Goal: Task Accomplishment & Management: Manage account settings

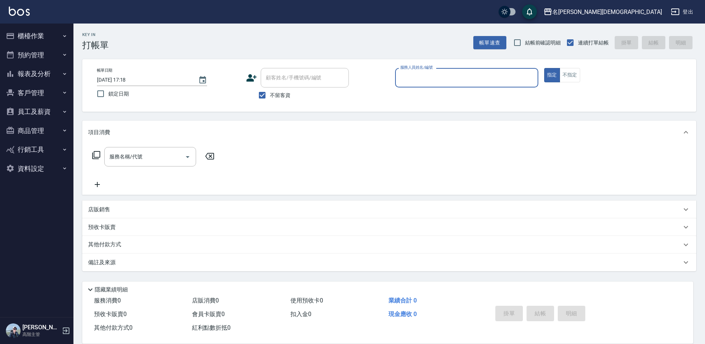
click at [433, 82] on input "服務人員姓名/編號" at bounding box center [467, 77] width 137 height 13
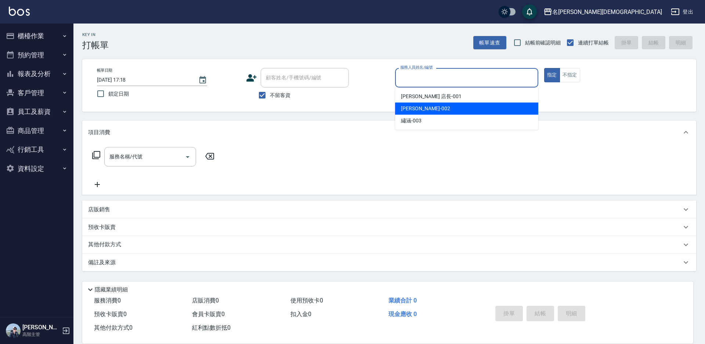
click at [424, 109] on div "香香 -002" at bounding box center [466, 108] width 143 height 12
type input "香香-002"
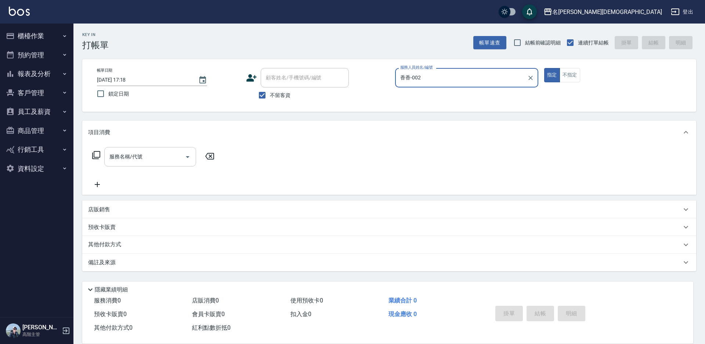
click at [163, 159] on input "服務名稱/代號" at bounding box center [145, 156] width 74 height 13
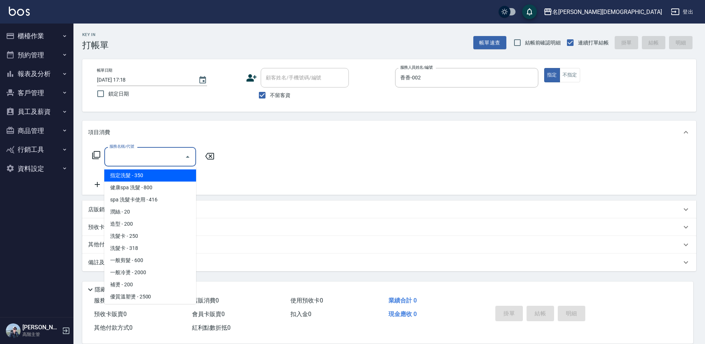
click at [172, 170] on span "指定洗髮 - 350" at bounding box center [150, 175] width 92 height 12
type input "指定洗髮(101)"
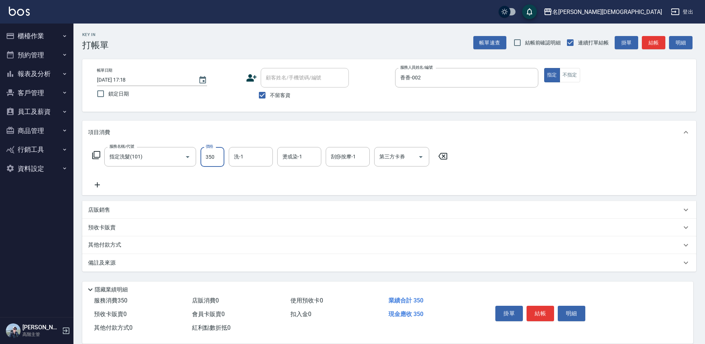
click at [216, 157] on input "350" at bounding box center [213, 157] width 24 height 20
type input "300"
click at [544, 311] on button "結帳" at bounding box center [541, 313] width 28 height 15
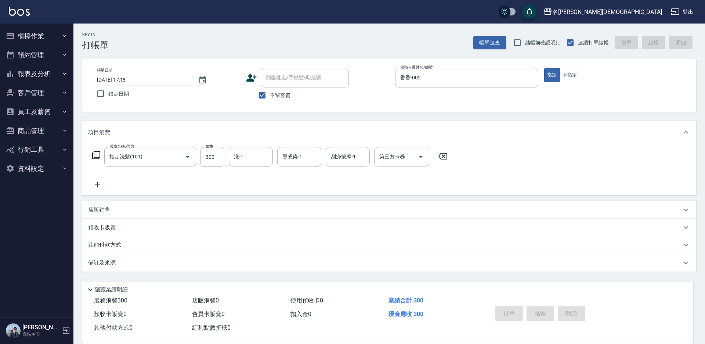
type input "[DATE] 17:19"
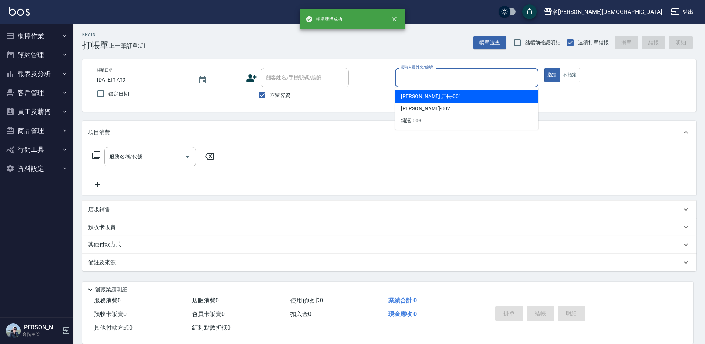
click at [415, 74] on input "服務人員姓名/編號" at bounding box center [467, 77] width 137 height 13
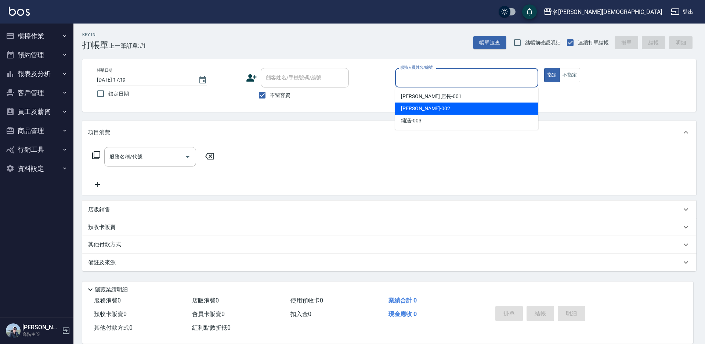
drag, startPoint x: 422, startPoint y: 110, endPoint x: 392, endPoint y: 106, distance: 30.3
click at [420, 108] on div "香香 -002" at bounding box center [466, 108] width 143 height 12
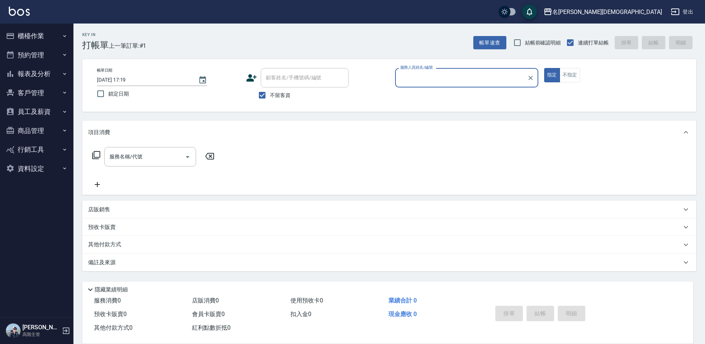
type input "香香-002"
click at [126, 161] on input "服務名稱/代號" at bounding box center [145, 156] width 74 height 13
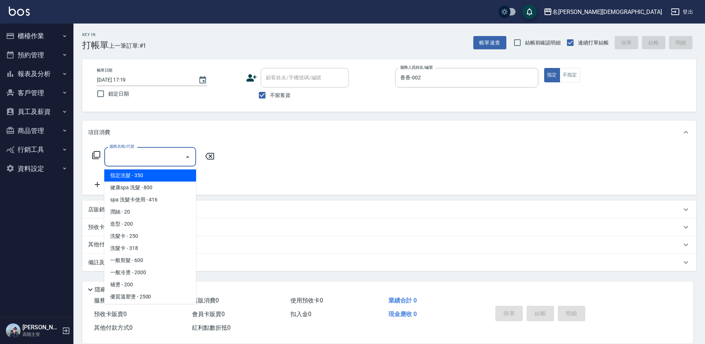
click at [147, 175] on span "指定洗髮 - 350" at bounding box center [150, 175] width 92 height 12
type input "指定洗髮(101)"
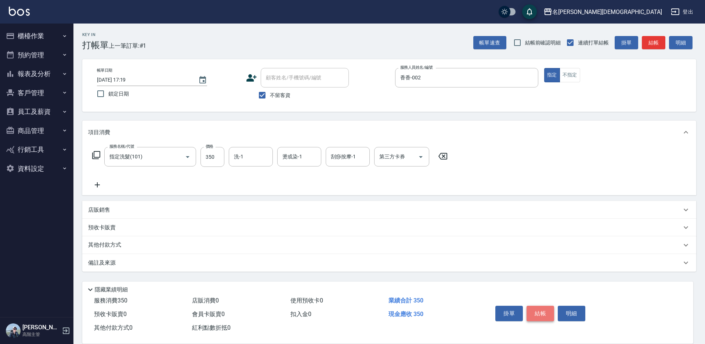
click at [531, 306] on button "結帳" at bounding box center [541, 313] width 28 height 15
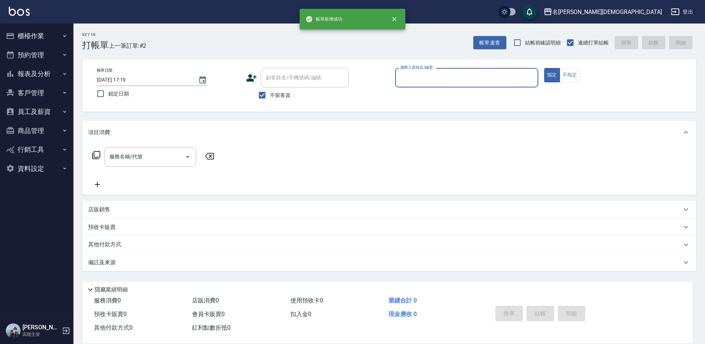
drag, startPoint x: 417, startPoint y: 68, endPoint x: 413, endPoint y: 85, distance: 17.4
click at [416, 72] on div "服務人員姓名/編號 服務人員姓名/編號" at bounding box center [466, 77] width 143 height 19
click at [409, 83] on input "服務人員姓名/編號" at bounding box center [467, 77] width 137 height 13
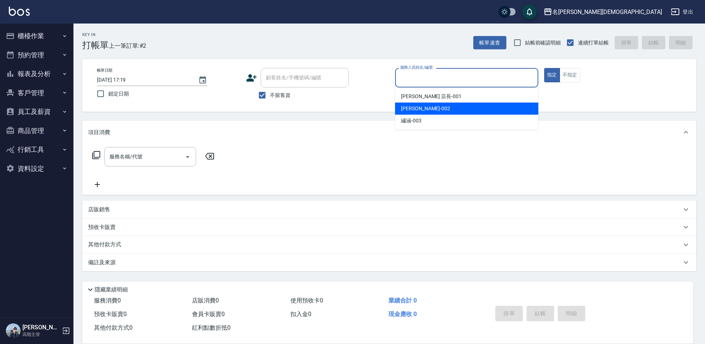
click at [410, 111] on span "香香 -002" at bounding box center [425, 109] width 49 height 8
type input "香香-002"
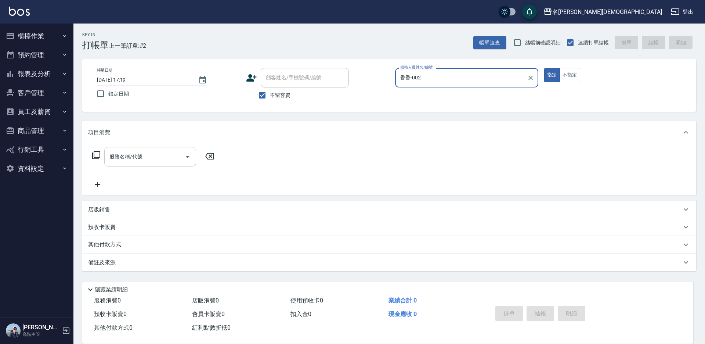
click at [136, 156] on input "服務名稱/代號" at bounding box center [145, 156] width 74 height 13
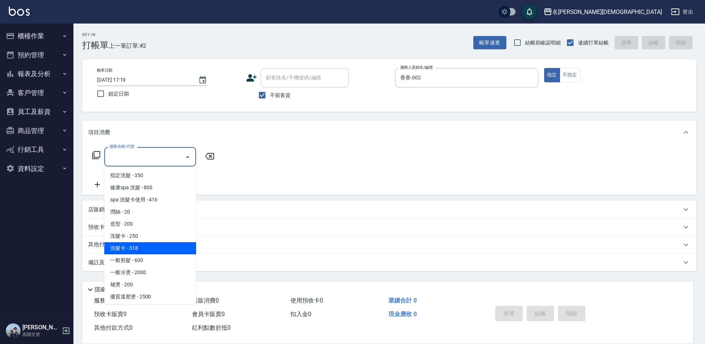
click at [178, 242] on ul "指定洗髮 - 350 健康spa 洗髮 - 800 spa 洗髮卡使用 - 416 潤絲 - 20 造型 - 200 洗髮卡 - 250 洗髮卡 - 318 …" at bounding box center [150, 234] width 92 height 137
click at [155, 251] on span "洗髮卡 - 318" at bounding box center [150, 248] width 92 height 12
type input "洗髮卡(108)"
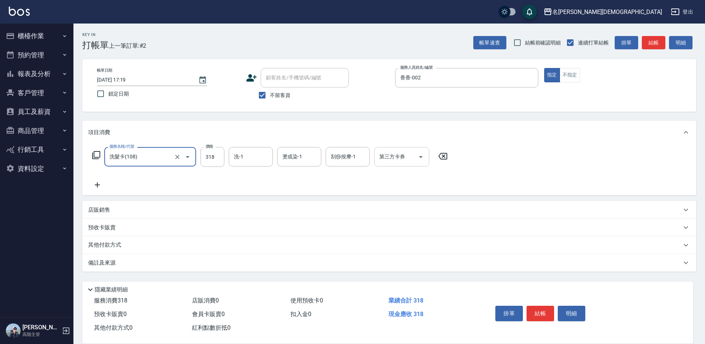
click at [423, 157] on icon "Open" at bounding box center [421, 156] width 9 height 9
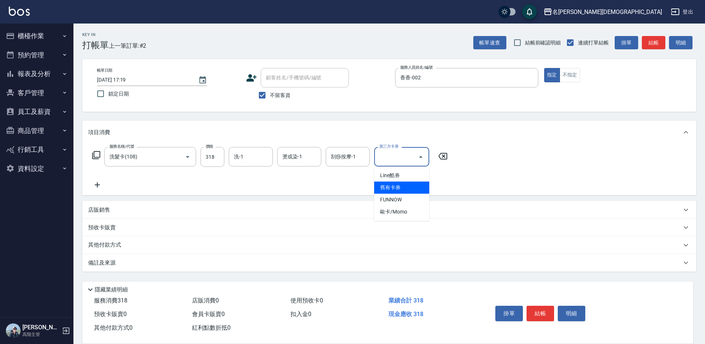
click at [406, 188] on span "舊有卡券" at bounding box center [401, 187] width 55 height 12
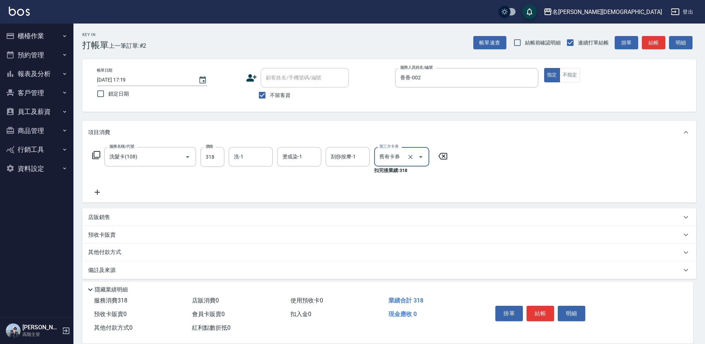
type input "舊有卡券"
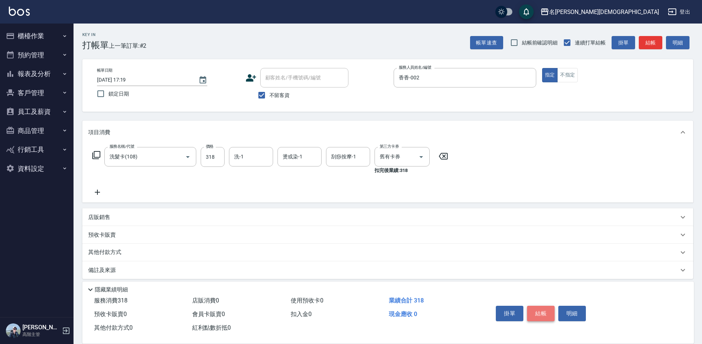
click at [535, 312] on button "結帳" at bounding box center [541, 313] width 28 height 15
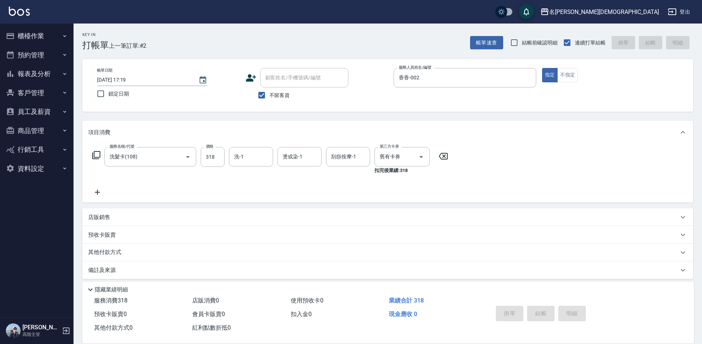
type input "[DATE] 17:20"
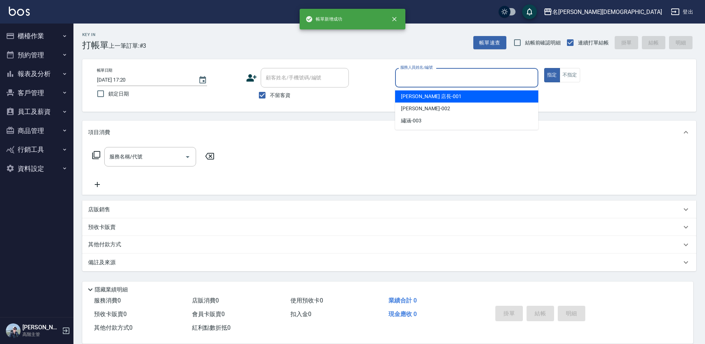
click at [415, 81] on input "服務人員姓名/編號" at bounding box center [467, 77] width 137 height 13
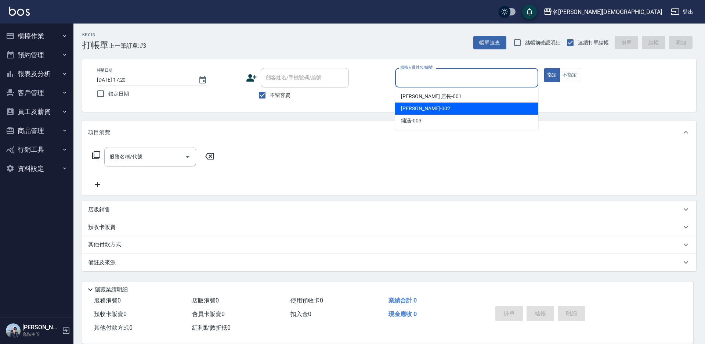
click at [418, 112] on span "香香 -002" at bounding box center [425, 109] width 49 height 8
type input "香香-002"
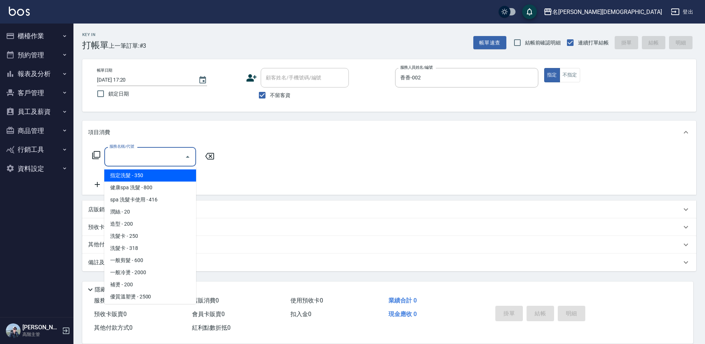
click at [148, 152] on input "服務名稱/代號" at bounding box center [145, 156] width 74 height 13
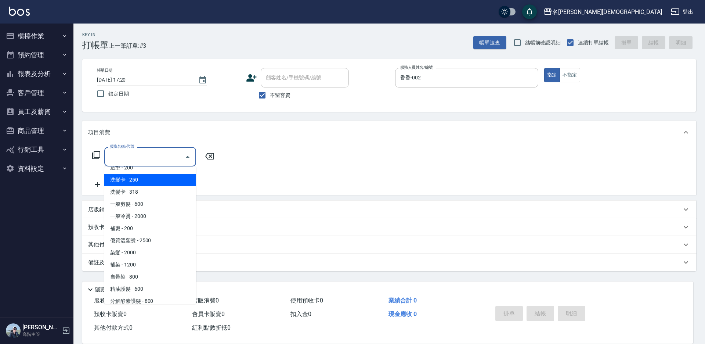
scroll to position [73, 0]
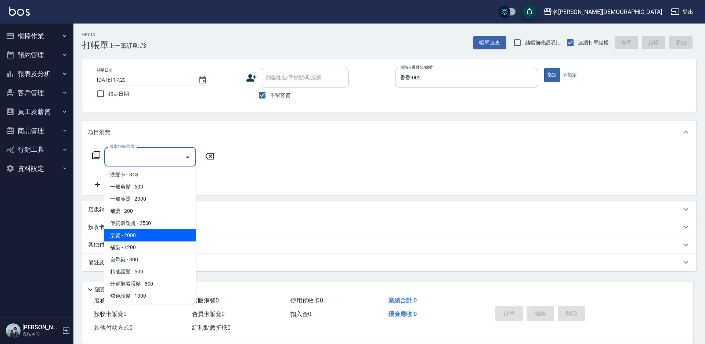
click at [150, 231] on span "染髮 - 2000" at bounding box center [150, 235] width 92 height 12
type input "染髮(401)"
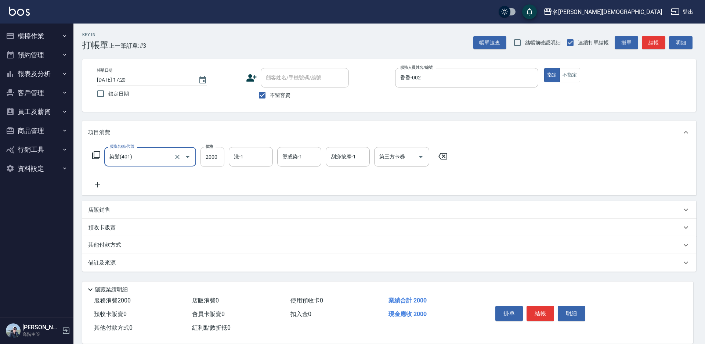
click at [221, 155] on input "2000" at bounding box center [213, 157] width 24 height 20
type input "2800"
click at [246, 152] on input "洗-1" at bounding box center [250, 156] width 37 height 13
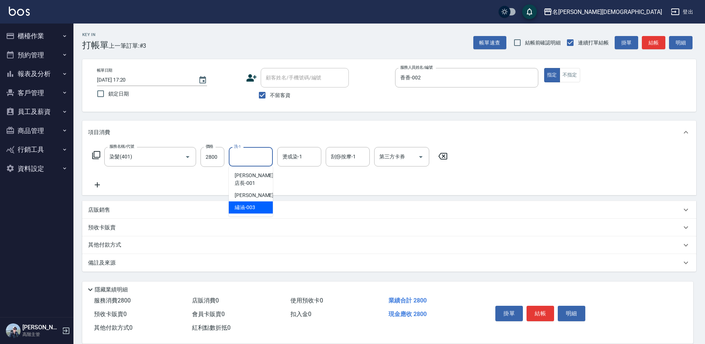
click at [248, 203] on span "繡涵 -003" at bounding box center [245, 207] width 21 height 8
type input "繡涵-003"
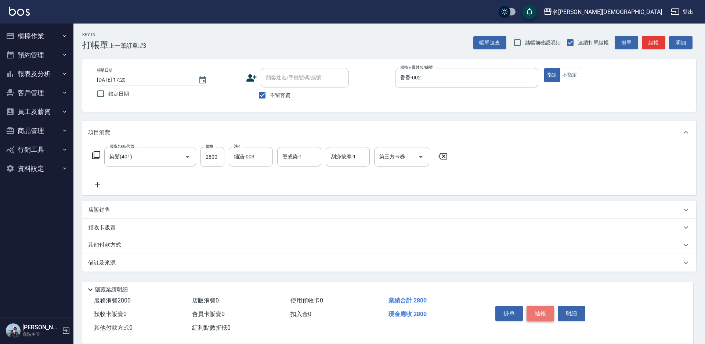
click at [538, 306] on button "結帳" at bounding box center [541, 313] width 28 height 15
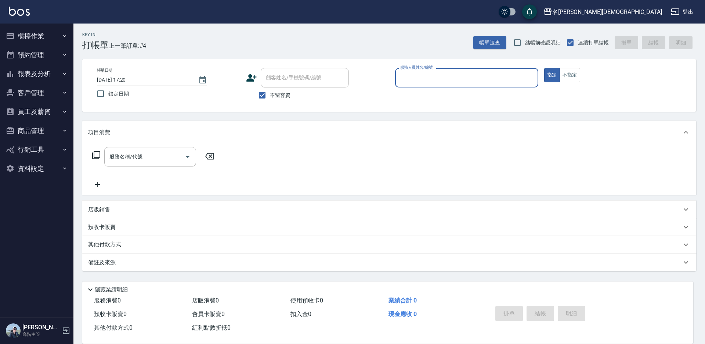
click at [405, 82] on input "服務人員姓名/編號" at bounding box center [467, 77] width 137 height 13
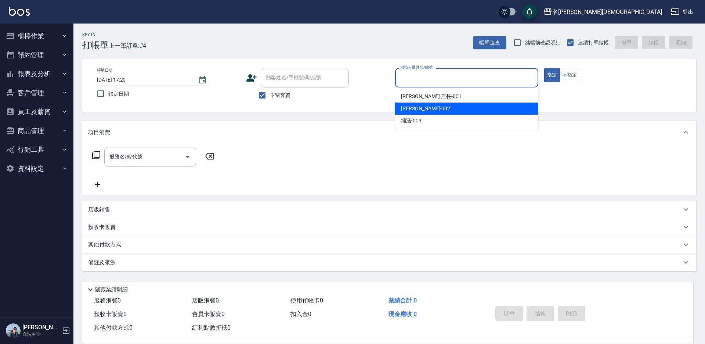
click at [431, 107] on div "香香 -002" at bounding box center [466, 108] width 143 height 12
type input "香香-002"
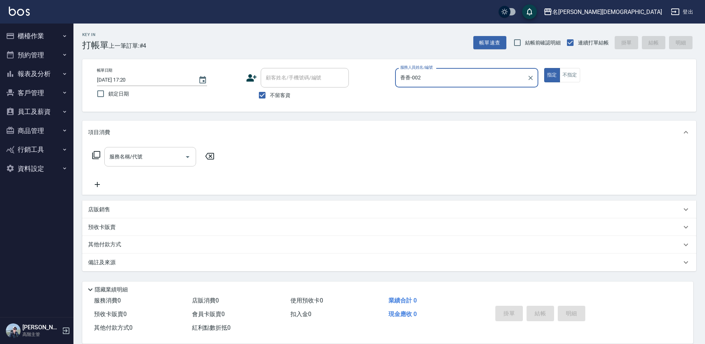
click at [119, 159] on input "服務名稱/代號" at bounding box center [145, 156] width 74 height 13
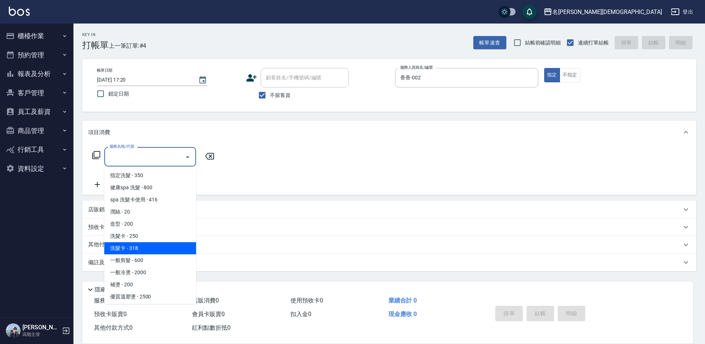
click at [150, 245] on span "洗髮卡 - 318" at bounding box center [150, 248] width 92 height 12
type input "洗髮卡(108)"
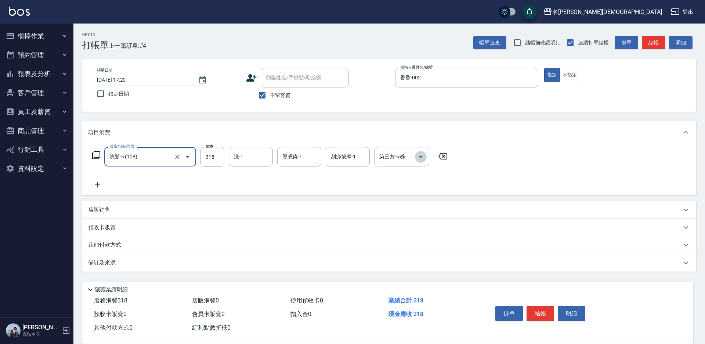
click at [423, 157] on icon "Open" at bounding box center [421, 156] width 9 height 9
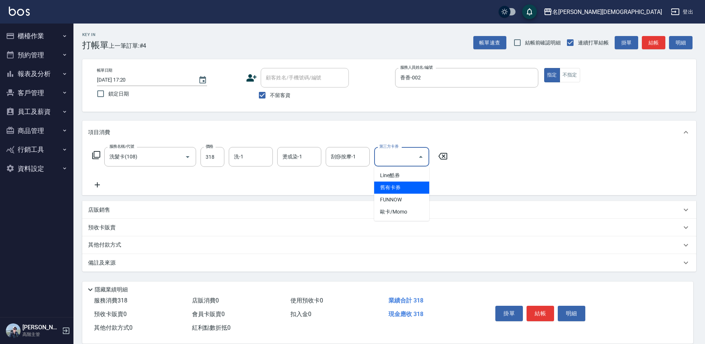
click at [410, 188] on span "舊有卡券" at bounding box center [401, 187] width 55 height 12
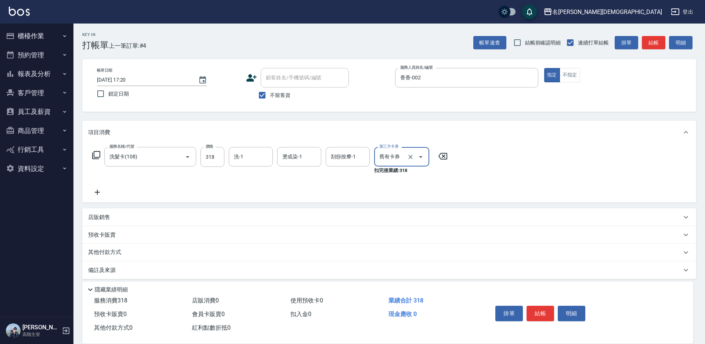
type input "舊有卡券"
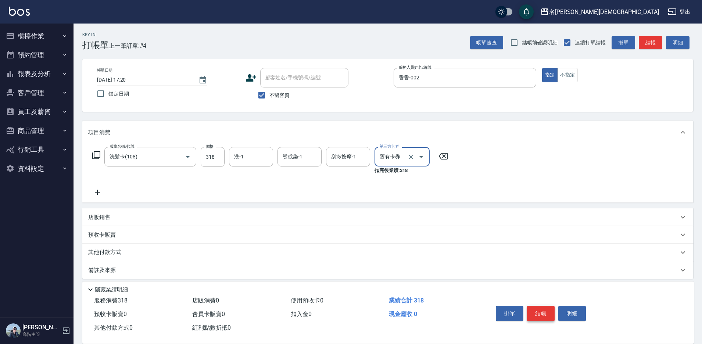
click at [537, 310] on button "結帳" at bounding box center [541, 313] width 28 height 15
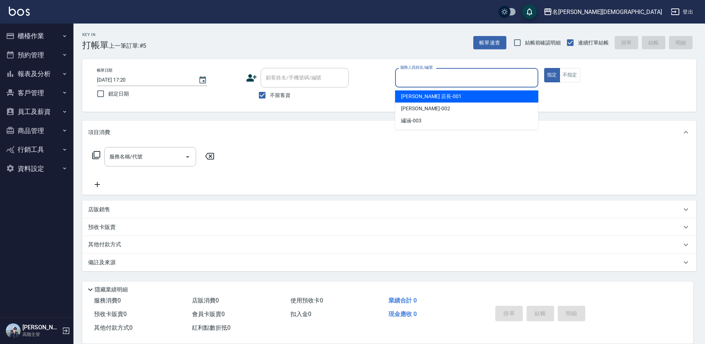
click at [405, 79] on input "服務人員姓名/編號" at bounding box center [467, 77] width 137 height 13
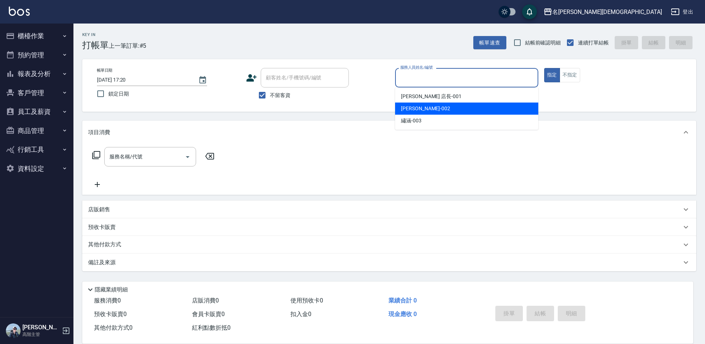
click at [425, 109] on div "香香 -002" at bounding box center [466, 108] width 143 height 12
type input "香香-002"
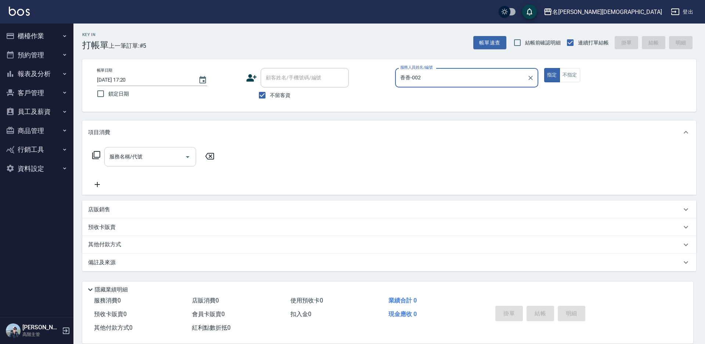
click at [143, 150] on div "服務名稱/代號" at bounding box center [150, 156] width 92 height 19
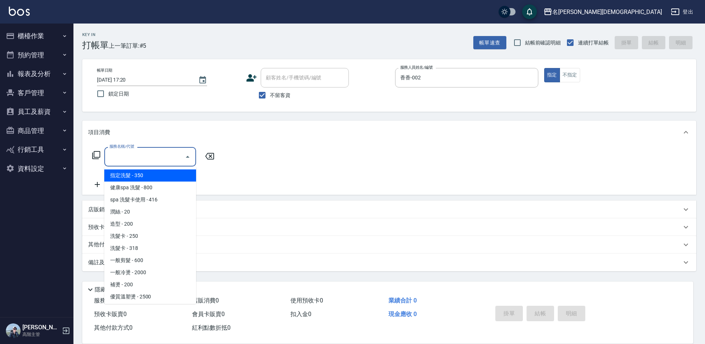
click at [154, 176] on span "指定洗髮 - 350" at bounding box center [150, 175] width 92 height 12
type input "指定洗髮(101)"
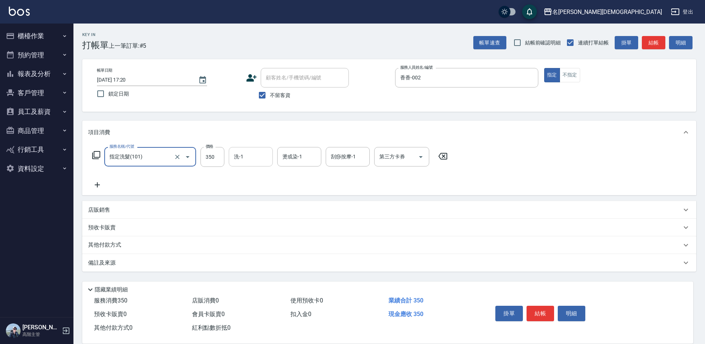
click at [245, 159] on input "洗-1" at bounding box center [250, 156] width 37 height 13
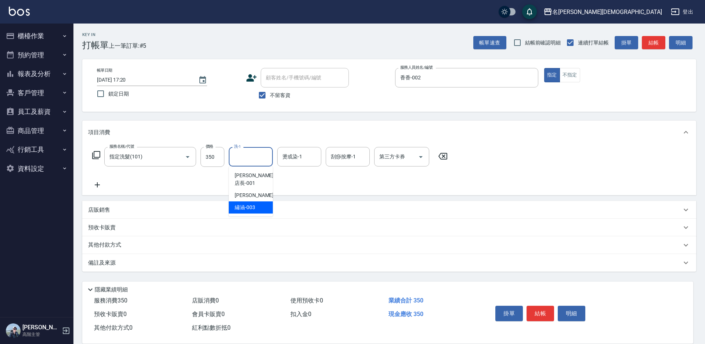
click at [249, 201] on div "繡涵 -003" at bounding box center [251, 207] width 44 height 12
type input "繡涵-003"
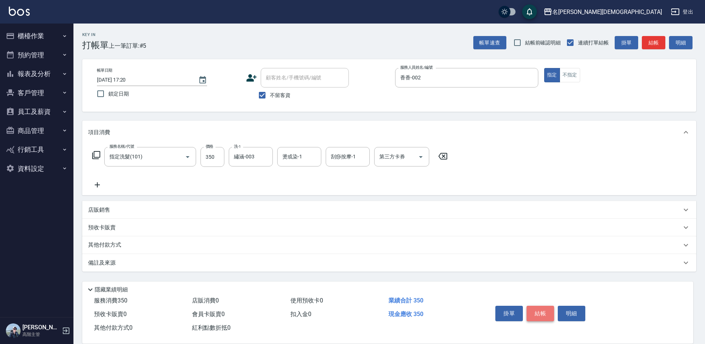
click at [538, 310] on button "結帳" at bounding box center [541, 313] width 28 height 15
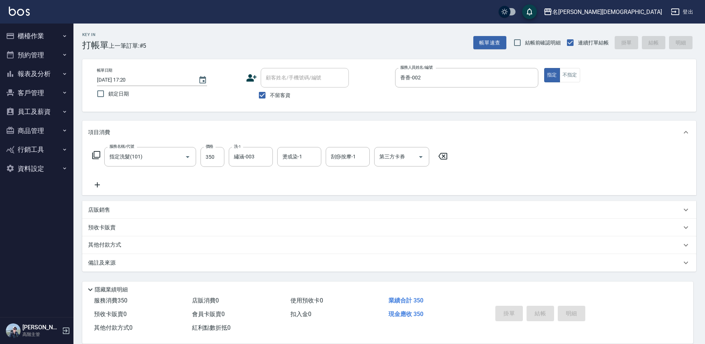
type input "[DATE] 17:21"
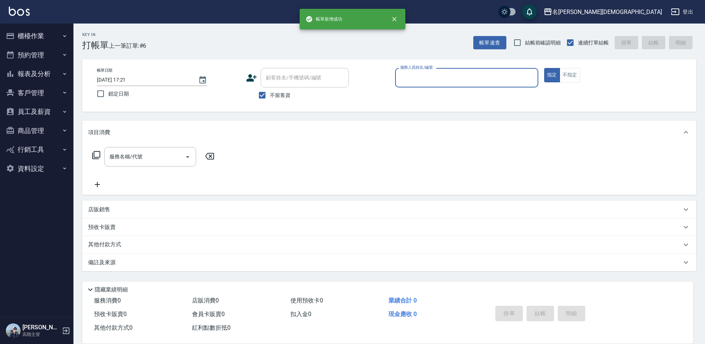
drag, startPoint x: 411, startPoint y: 78, endPoint x: 410, endPoint y: 83, distance: 4.6
click at [411, 79] on input "服務人員姓名/編號" at bounding box center [467, 77] width 137 height 13
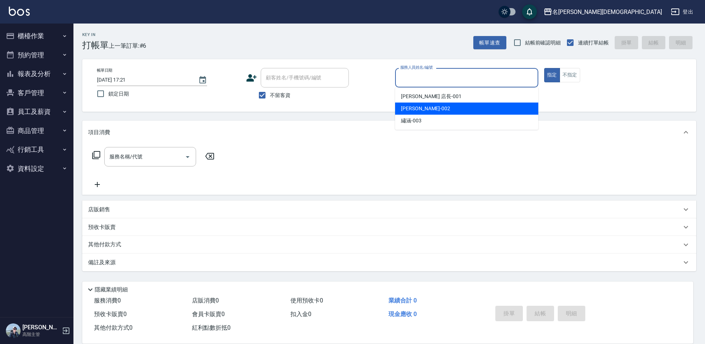
click at [408, 107] on span "香香 -002" at bounding box center [425, 109] width 49 height 8
type input "香香-002"
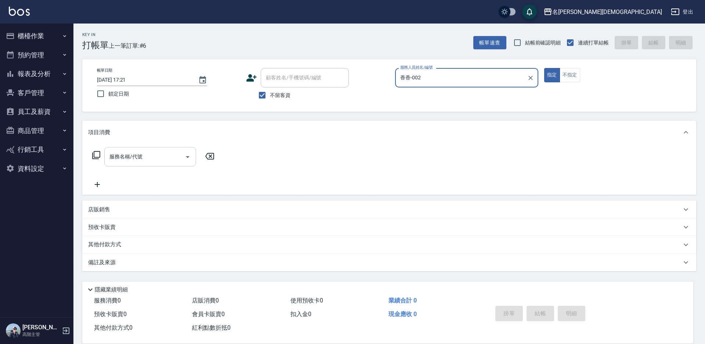
click at [156, 159] on input "服務名稱/代號" at bounding box center [145, 156] width 74 height 13
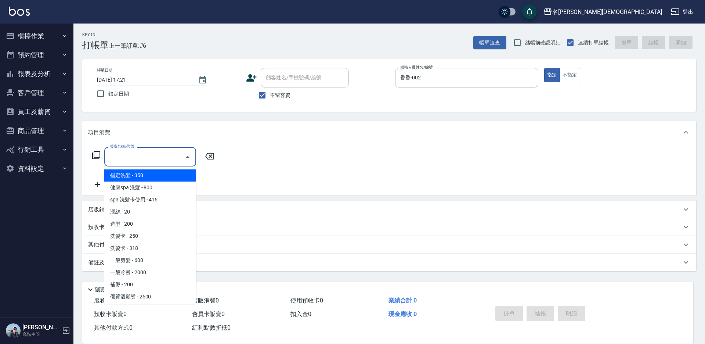
click at [157, 171] on span "指定洗髮 - 350" at bounding box center [150, 175] width 92 height 12
type input "指定洗髮(101)"
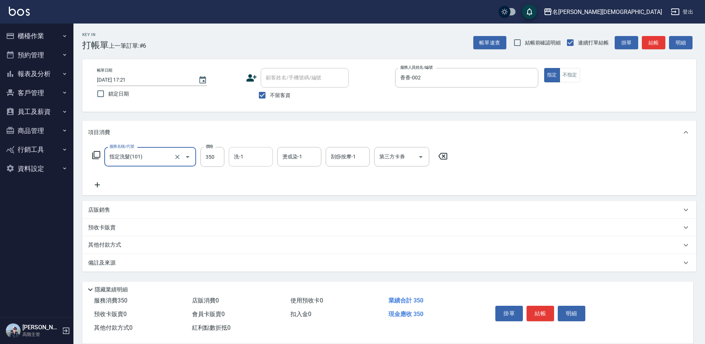
click at [250, 156] on input "洗-1" at bounding box center [250, 156] width 37 height 13
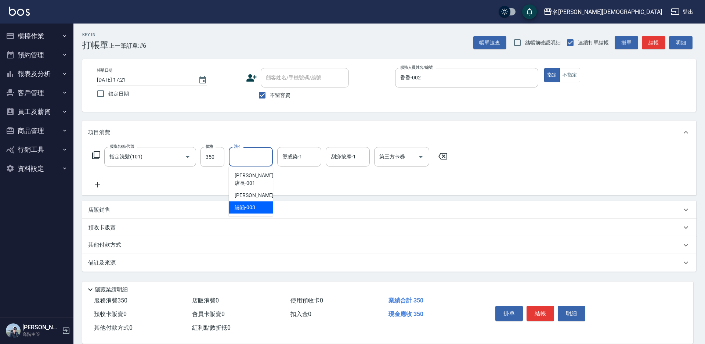
click at [251, 203] on span "繡涵 -003" at bounding box center [245, 207] width 21 height 8
type input "繡涵-003"
click at [543, 308] on button "結帳" at bounding box center [541, 313] width 28 height 15
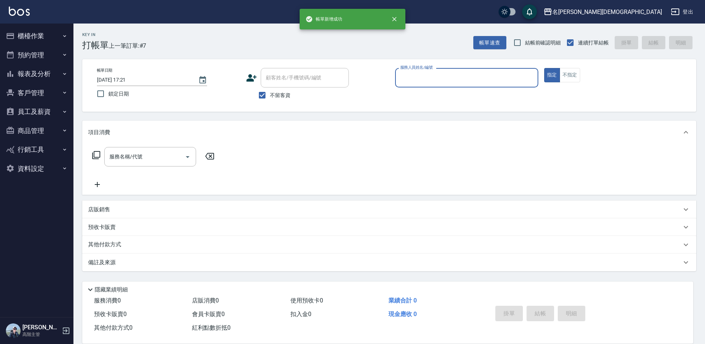
click at [415, 77] on input "服務人員姓名/編號" at bounding box center [467, 77] width 137 height 13
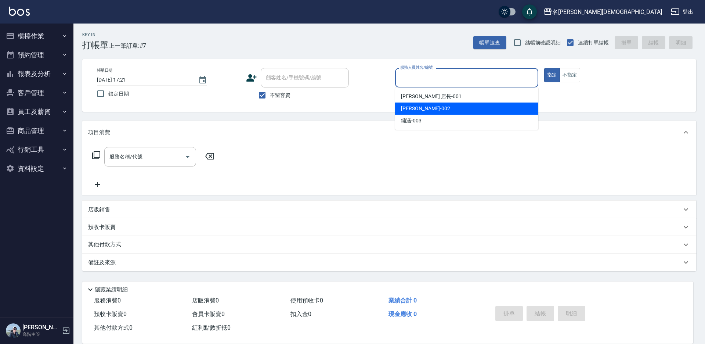
click at [407, 105] on span "香香 -002" at bounding box center [425, 109] width 49 height 8
type input "香香-002"
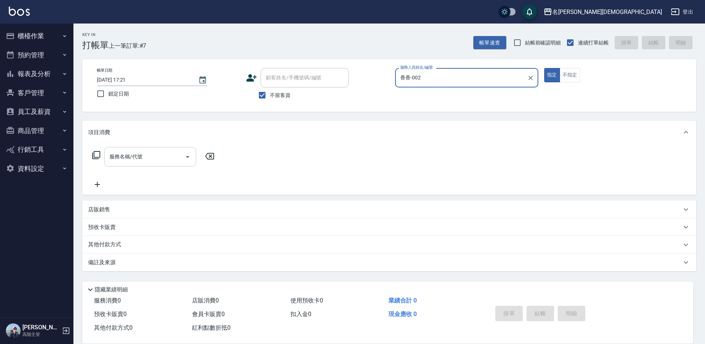
click at [148, 156] on input "服務名稱/代號" at bounding box center [145, 156] width 74 height 13
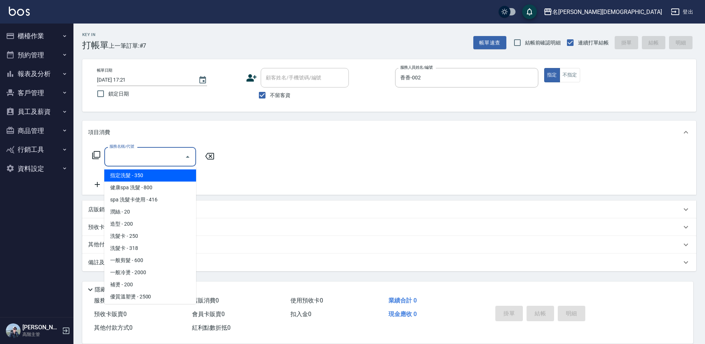
click at [170, 178] on span "指定洗髮 - 350" at bounding box center [150, 175] width 92 height 12
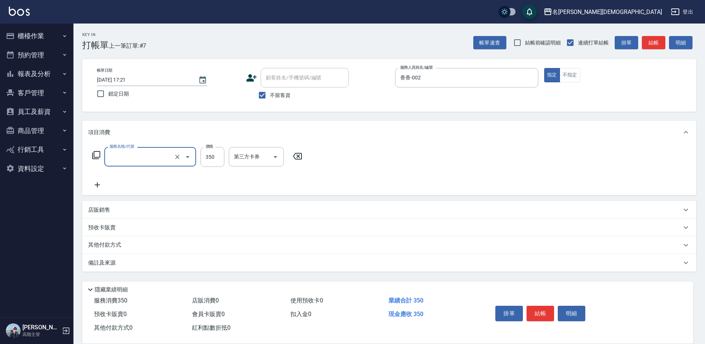
type input "指定洗髮(101)"
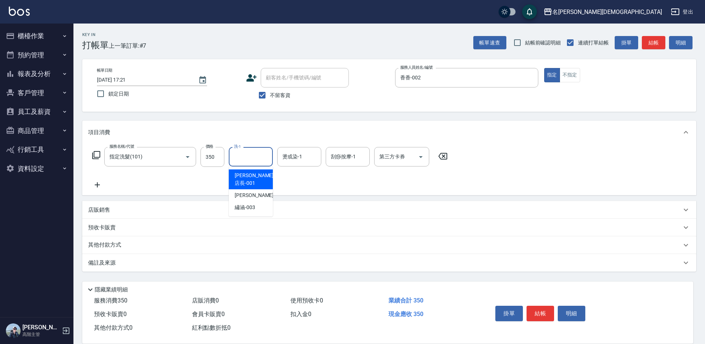
click at [238, 155] on input "洗-1" at bounding box center [250, 156] width 37 height 13
click at [245, 203] on span "繡涵 -003" at bounding box center [245, 207] width 21 height 8
type input "繡涵-003"
click at [537, 309] on button "結帳" at bounding box center [541, 313] width 28 height 15
type input "[DATE] 17:22"
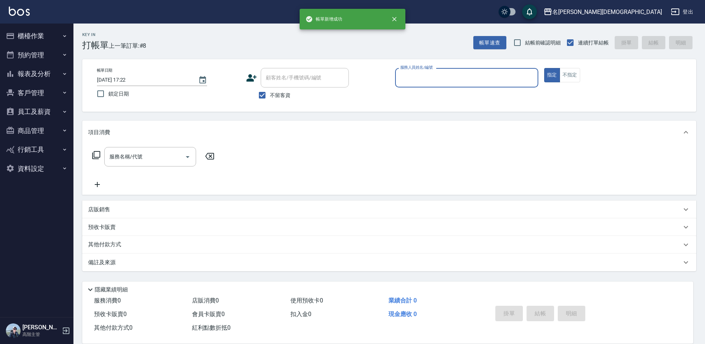
click at [423, 81] on input "服務人員姓名/編號" at bounding box center [467, 77] width 137 height 13
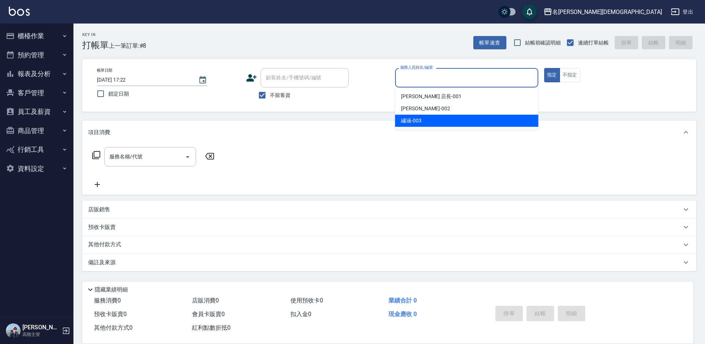
click at [419, 122] on span "繡涵 -003" at bounding box center [411, 121] width 21 height 8
type input "繡涵-003"
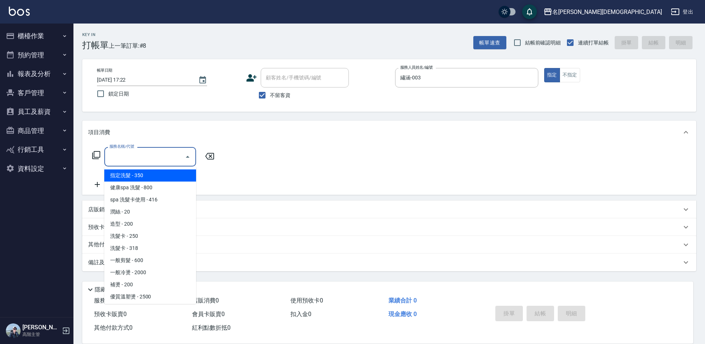
click at [143, 154] on input "服務名稱/代號" at bounding box center [145, 156] width 74 height 13
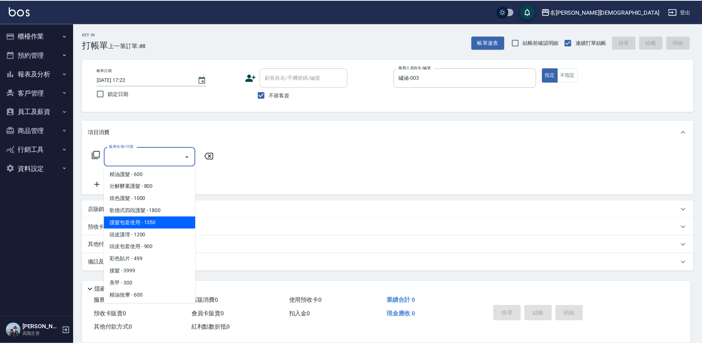
scroll to position [184, 0]
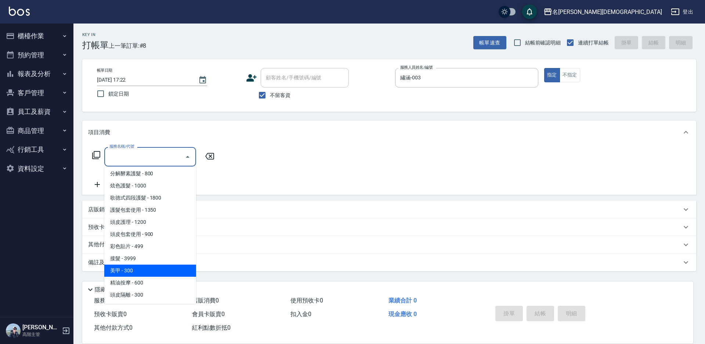
click at [148, 265] on span "美甲 - 300" at bounding box center [150, 270] width 92 height 12
type input "美甲(900)"
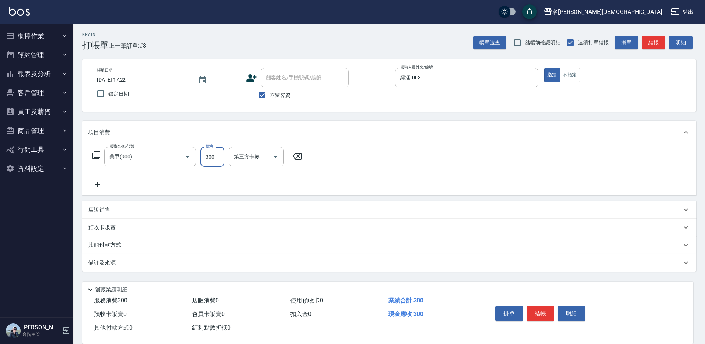
click at [219, 163] on input "300" at bounding box center [213, 157] width 24 height 20
type input "1100"
click at [540, 310] on button "結帳" at bounding box center [541, 313] width 28 height 15
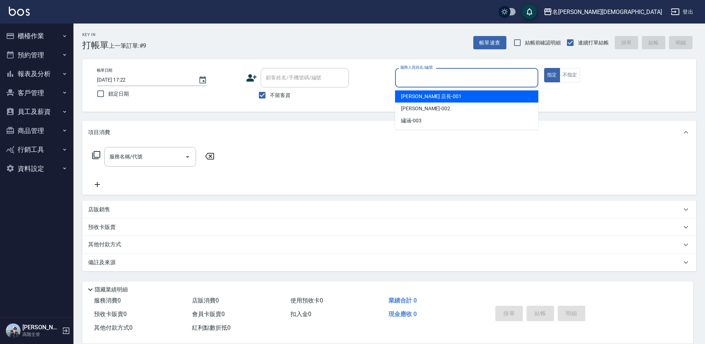
click at [418, 80] on input "服務人員姓名/編號" at bounding box center [467, 77] width 137 height 13
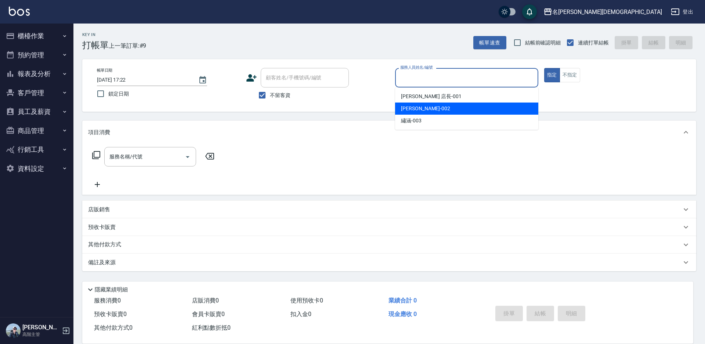
click at [429, 105] on div "香香 -002" at bounding box center [466, 108] width 143 height 12
type input "香香-002"
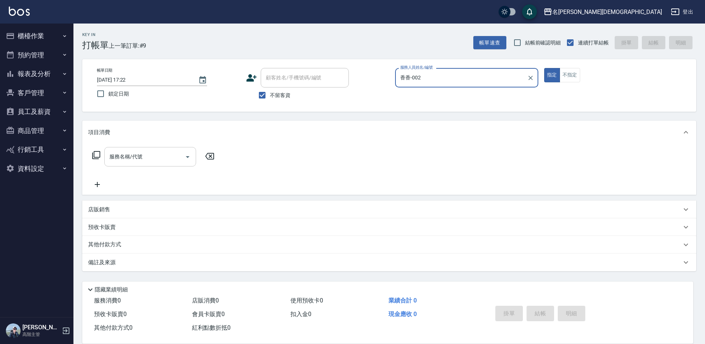
click at [170, 149] on div "服務名稱/代號" at bounding box center [150, 156] width 92 height 19
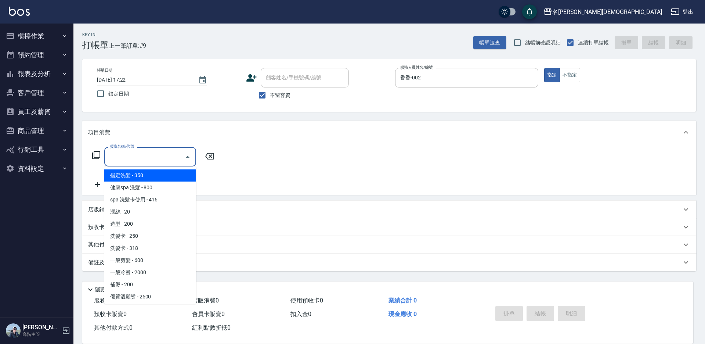
click at [166, 176] on span "指定洗髮 - 350" at bounding box center [150, 175] width 92 height 12
type input "指定洗髮(101)"
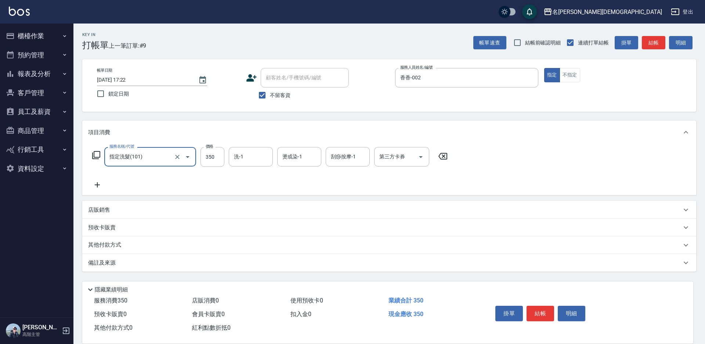
click at [100, 184] on icon at bounding box center [97, 184] width 18 height 9
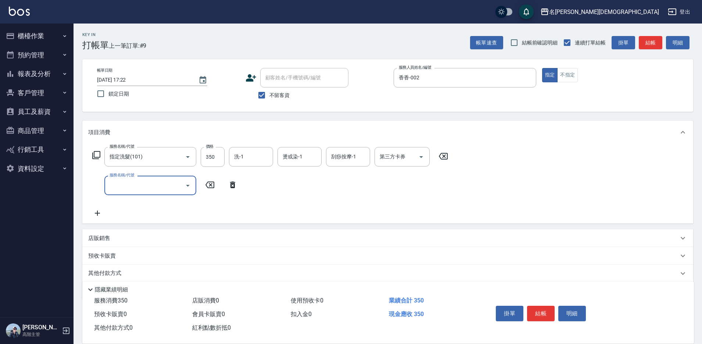
click at [185, 185] on icon "Open" at bounding box center [187, 185] width 9 height 9
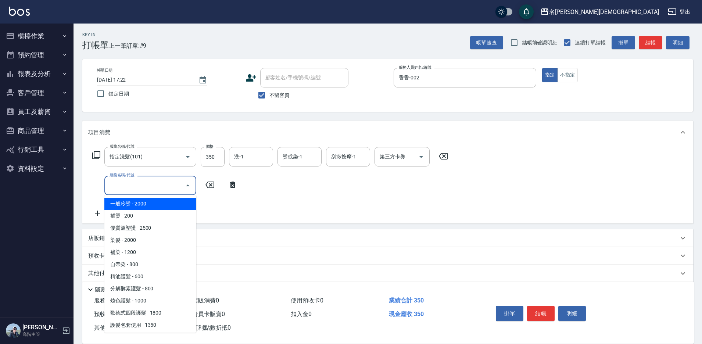
scroll to position [110, 0]
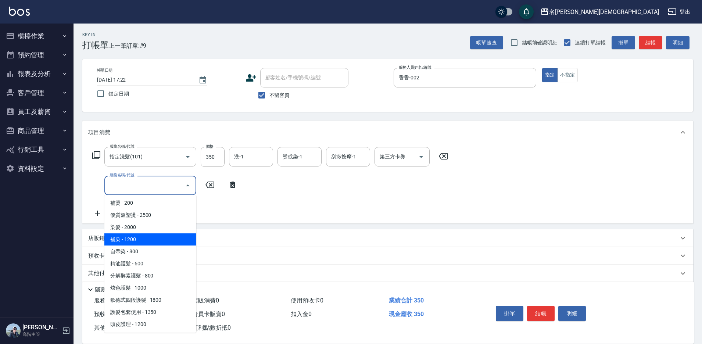
click at [156, 236] on span "補染 - 1200" at bounding box center [150, 239] width 92 height 12
type input "補染(404)"
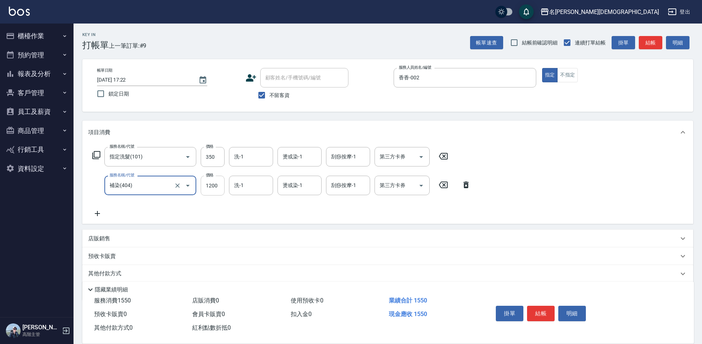
click at [219, 190] on input "1200" at bounding box center [213, 186] width 24 height 20
type input "1500"
click at [96, 213] on icon at bounding box center [97, 213] width 18 height 9
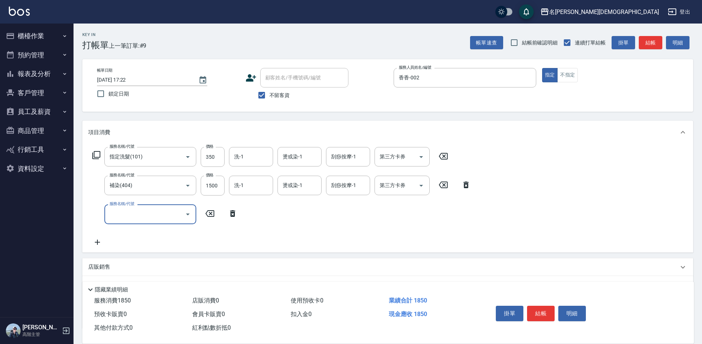
click at [188, 214] on icon "Open" at bounding box center [187, 214] width 9 height 9
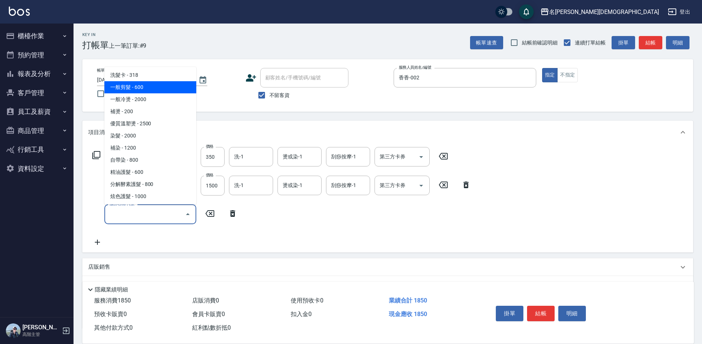
scroll to position [147, 0]
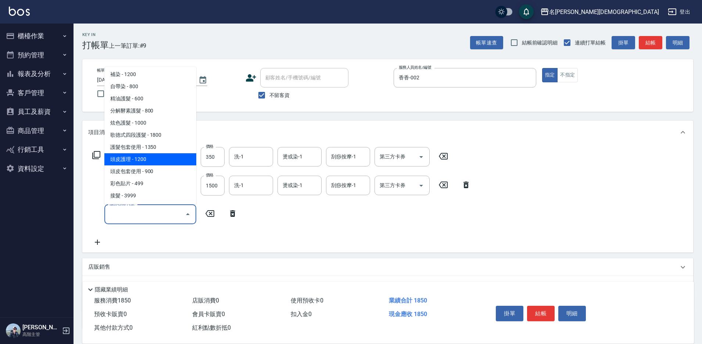
click at [154, 159] on span "頭皮護理 - 1200" at bounding box center [150, 159] width 92 height 12
type input "頭皮護理(603)"
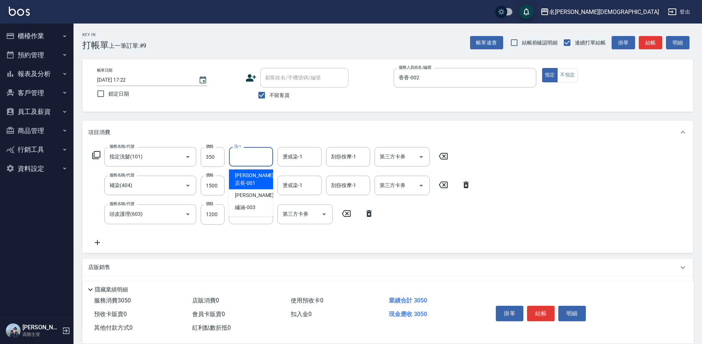
click at [246, 156] on input "洗-1" at bounding box center [250, 156] width 37 height 13
click at [247, 203] on span "繡涵 -003" at bounding box center [245, 207] width 21 height 8
type input "繡涵-003"
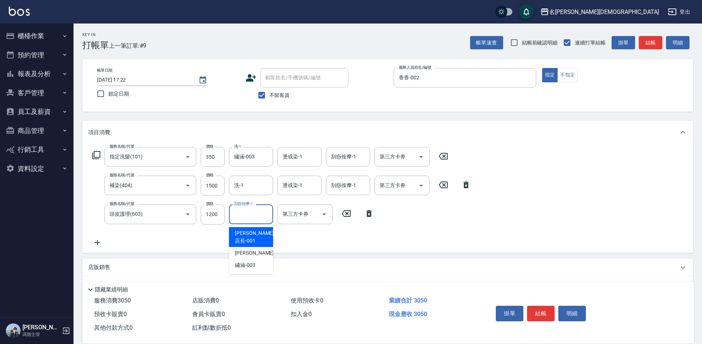
click at [246, 216] on input "刮痧按摩-1" at bounding box center [250, 214] width 37 height 13
click at [257, 259] on div "繡涵 -003" at bounding box center [251, 265] width 44 height 12
type input "繡涵-003"
click at [541, 315] on button "結帳" at bounding box center [541, 313] width 28 height 15
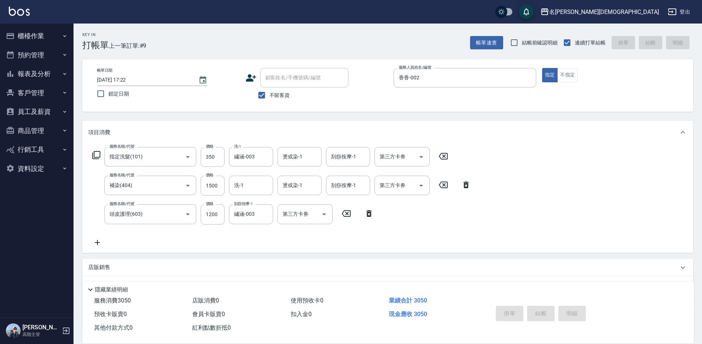
type input "[DATE] 17:23"
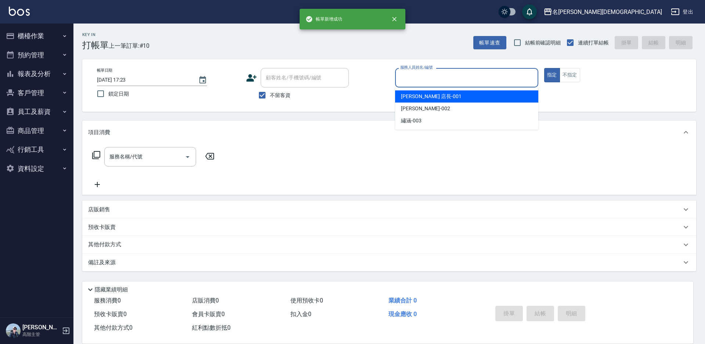
click at [424, 76] on input "服務人員姓名/編號" at bounding box center [467, 77] width 137 height 13
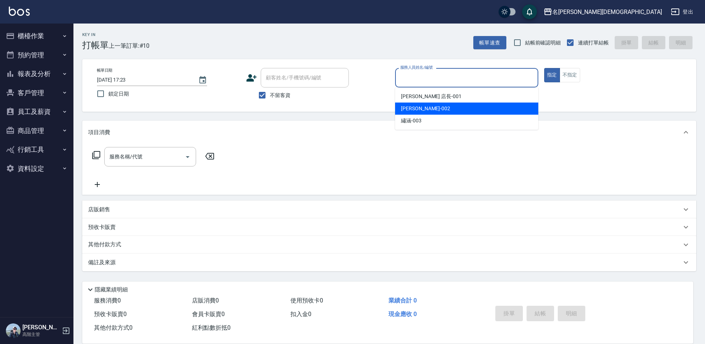
click at [415, 111] on span "香香 -002" at bounding box center [425, 109] width 49 height 8
type input "香香-002"
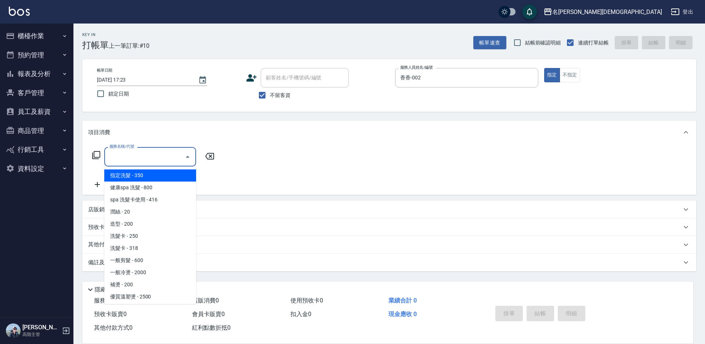
click at [117, 159] on input "服務名稱/代號" at bounding box center [145, 156] width 74 height 13
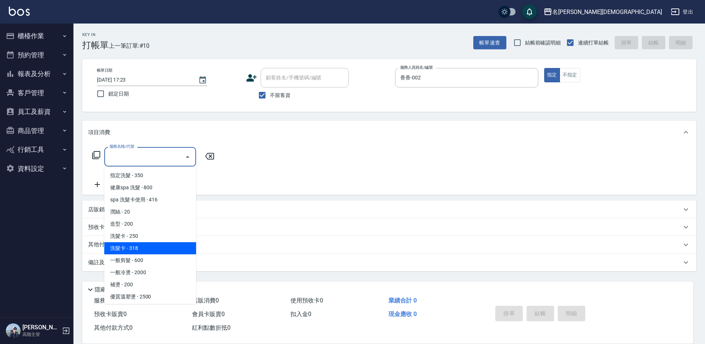
click at [162, 247] on span "洗髮卡 - 318" at bounding box center [150, 248] width 92 height 12
type input "洗髮卡(108)"
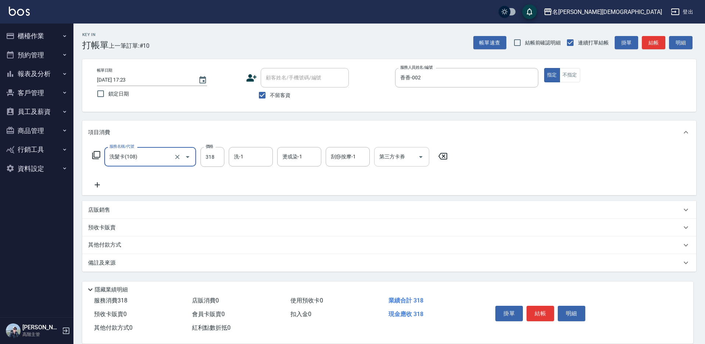
click at [421, 159] on icon "Open" at bounding box center [421, 156] width 9 height 9
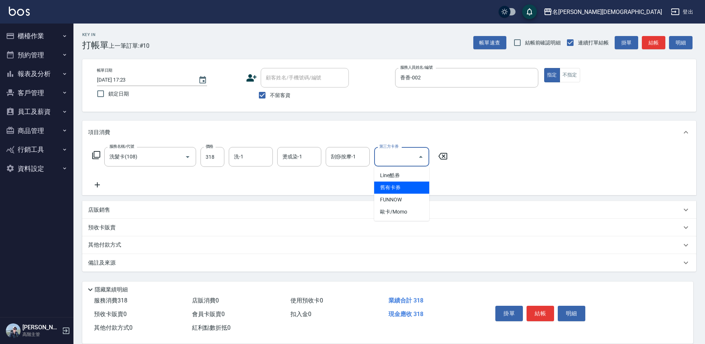
click at [407, 192] on span "舊有卡券" at bounding box center [401, 187] width 55 height 12
type input "舊有卡券"
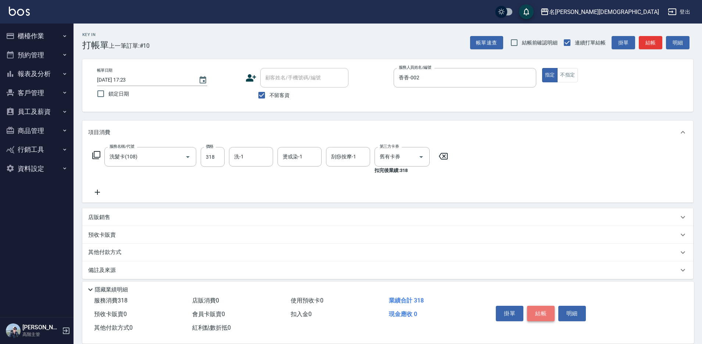
click at [536, 309] on button "結帳" at bounding box center [541, 313] width 28 height 15
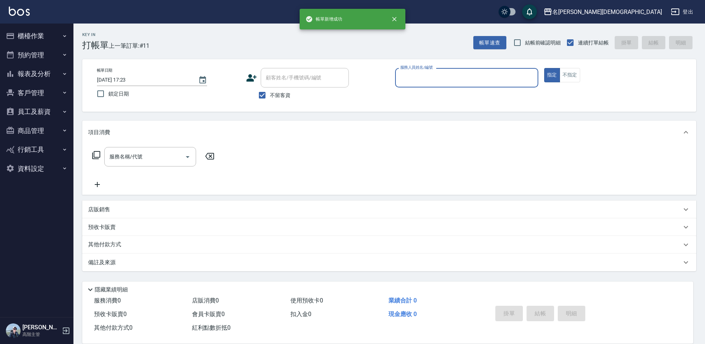
click at [40, 36] on button "櫃檯作業" at bounding box center [37, 35] width 68 height 19
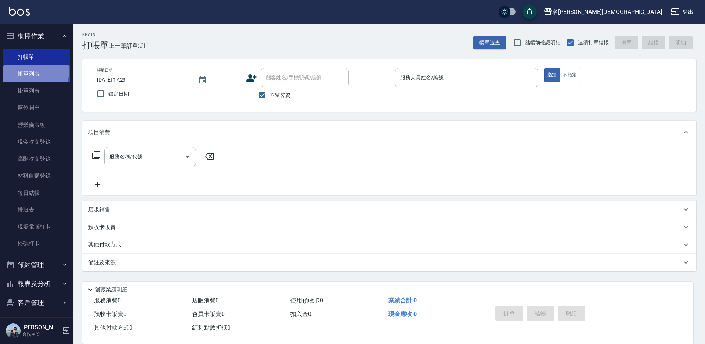
click at [35, 72] on link "帳單列表" at bounding box center [37, 73] width 68 height 17
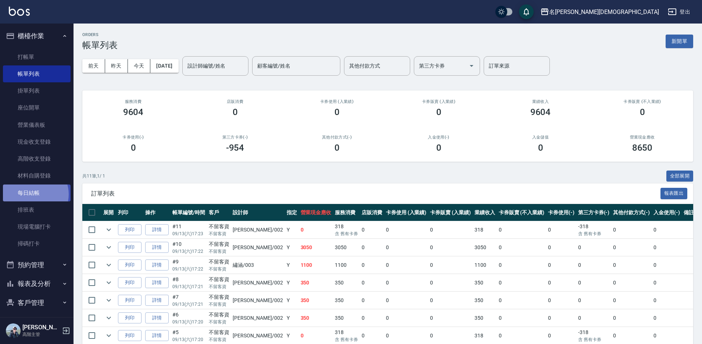
click at [35, 194] on link "每日結帳" at bounding box center [37, 192] width 68 height 17
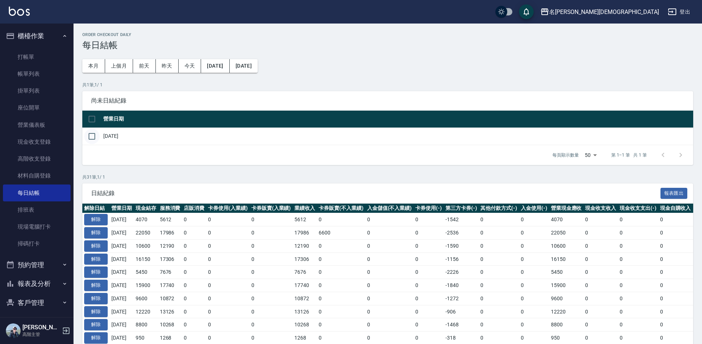
click at [88, 137] on input "checkbox" at bounding box center [91, 136] width 15 height 15
checkbox input "true"
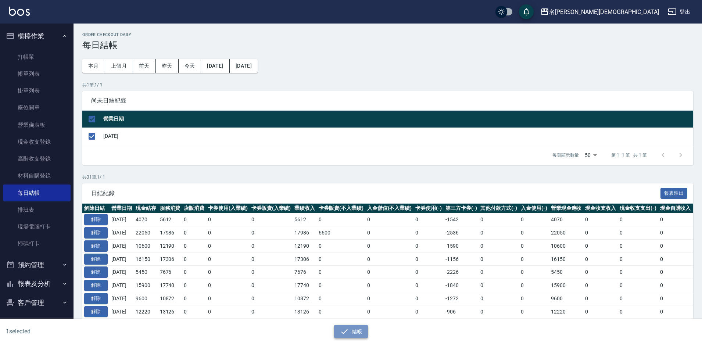
click at [350, 334] on button "結帳" at bounding box center [351, 332] width 34 height 14
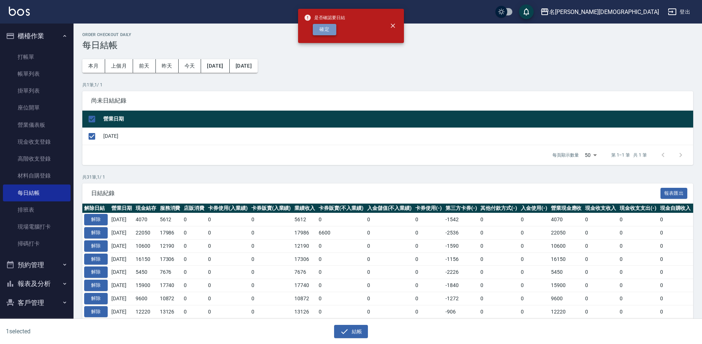
click at [319, 29] on button "確定" at bounding box center [325, 29] width 24 height 11
checkbox input "false"
